Goal: Check status: Check status

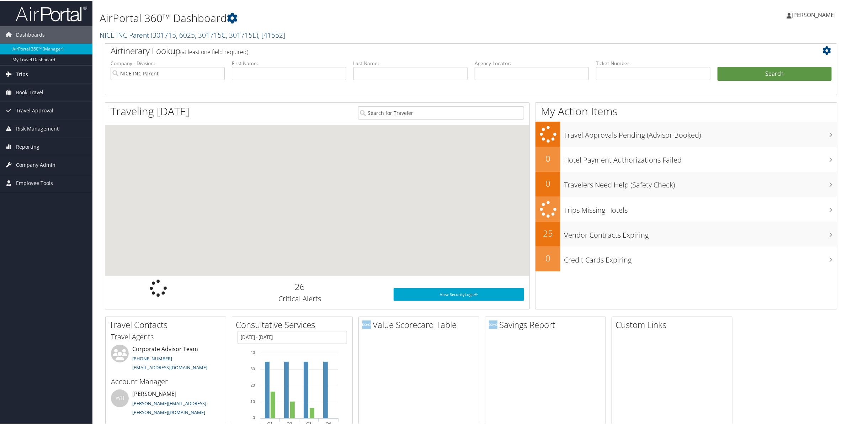
click at [31, 77] on link "Trips" at bounding box center [46, 74] width 92 height 18
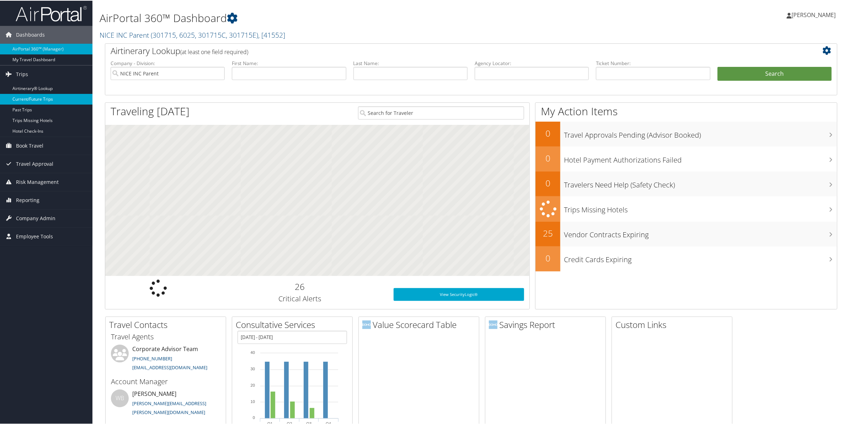
click at [30, 96] on link "Current/Future Trips" at bounding box center [46, 98] width 92 height 11
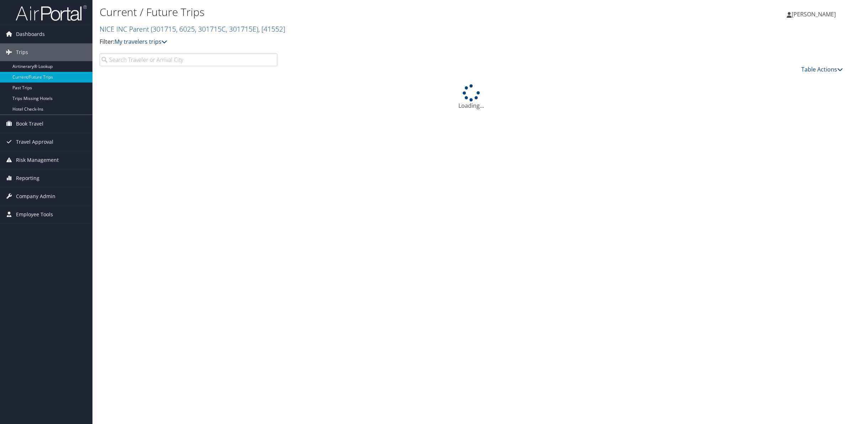
click at [176, 64] on input "search" at bounding box center [189, 59] width 178 height 13
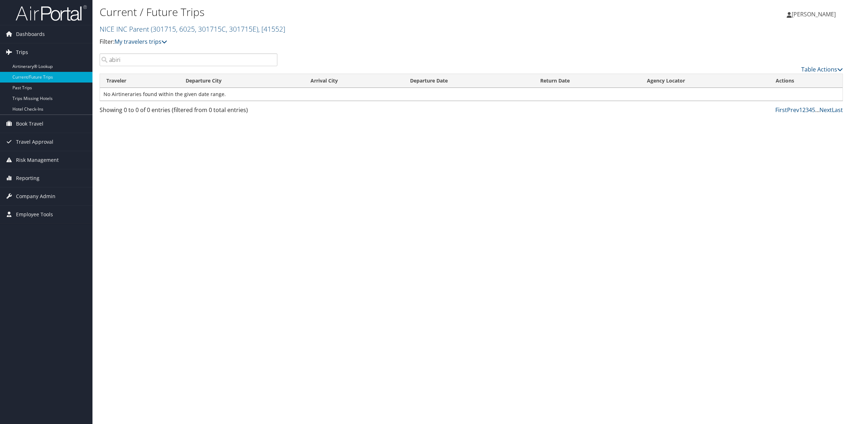
drag, startPoint x: 120, startPoint y: 60, endPoint x: 31, endPoint y: 47, distance: 90.2
click at [38, 52] on div "Dashboards AirPortal 360™ (Manager) My Travel Dashboard Trips Airtinerary® Look…" at bounding box center [425, 212] width 850 height 424
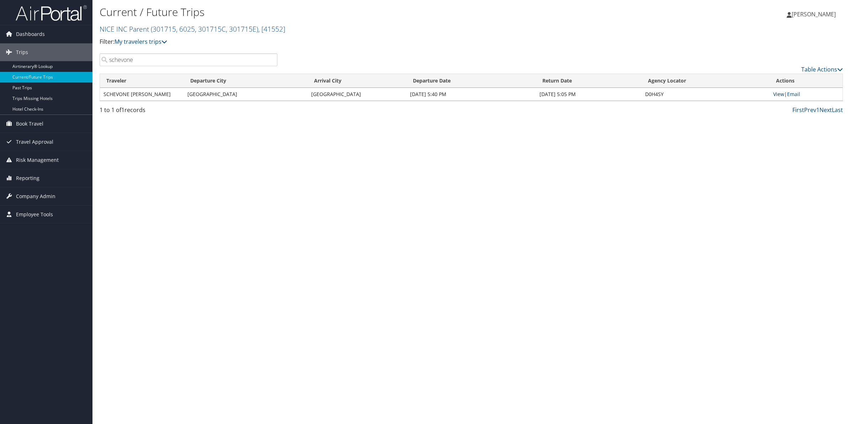
type input "schevone"
click at [775, 95] on link "View" at bounding box center [778, 94] width 11 height 7
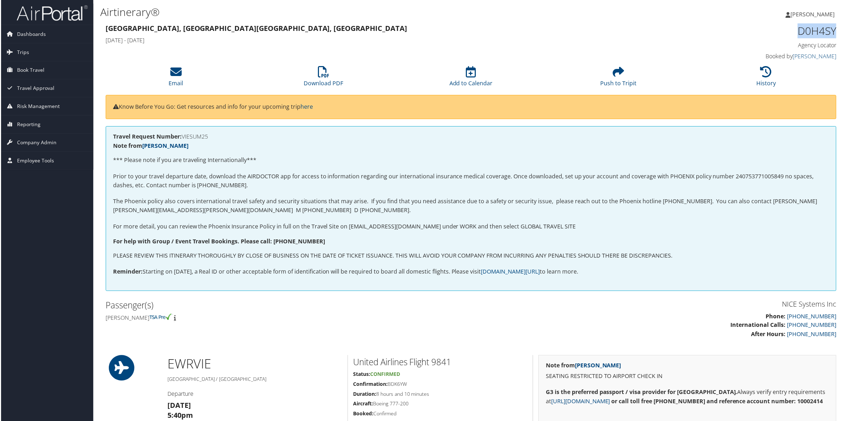
drag, startPoint x: 795, startPoint y: 28, endPoint x: 834, endPoint y: 31, distance: 39.6
click at [834, 31] on div "D0H4SY Agency Locator Agency Locator D0H4SY Booked by James Lee Booked by James…" at bounding box center [750, 42] width 186 height 41
copy h1 "D0H4SY"
